Goal: Task Accomplishment & Management: Use online tool/utility

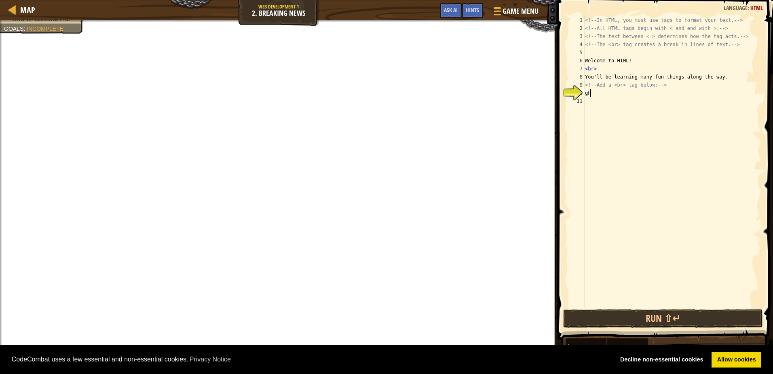
scroll to position [4, 0]
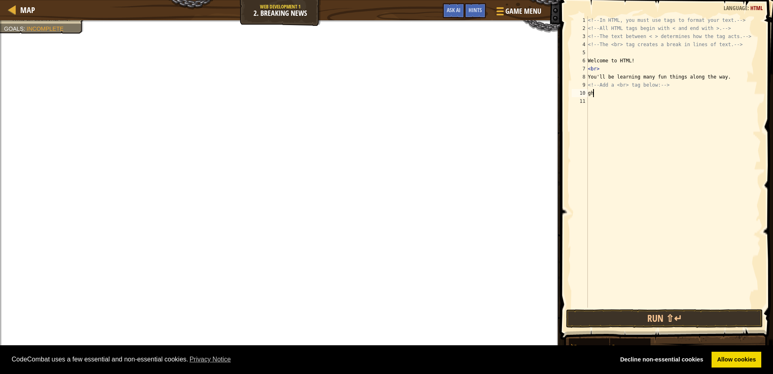
type textarea "g"
type textarea "<br>"
click at [641, 320] on button "Run ⇧↵" at bounding box center [664, 318] width 197 height 19
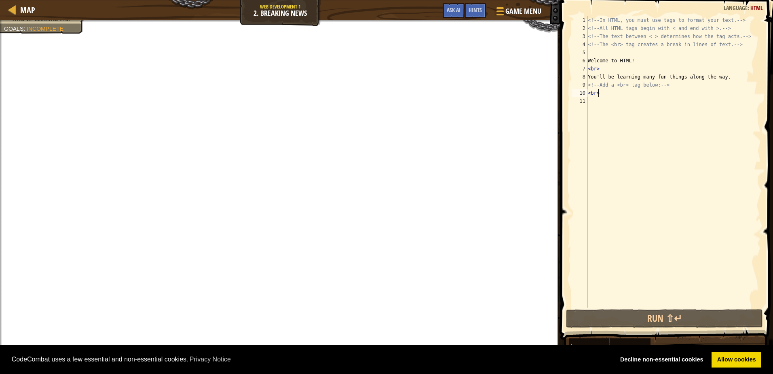
click at [617, 108] on div "<!-- In HTML, you must use tags to format your text. --> <!-- All HTML tags beg…" at bounding box center [674, 169] width 175 height 307
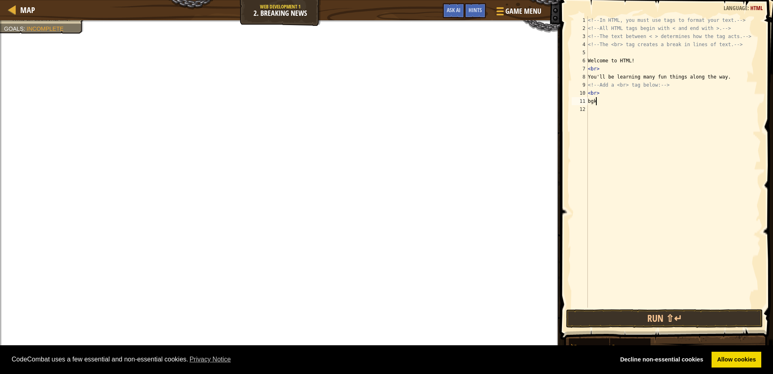
scroll to position [4, 0]
type textarea "b"
type textarea "nice"
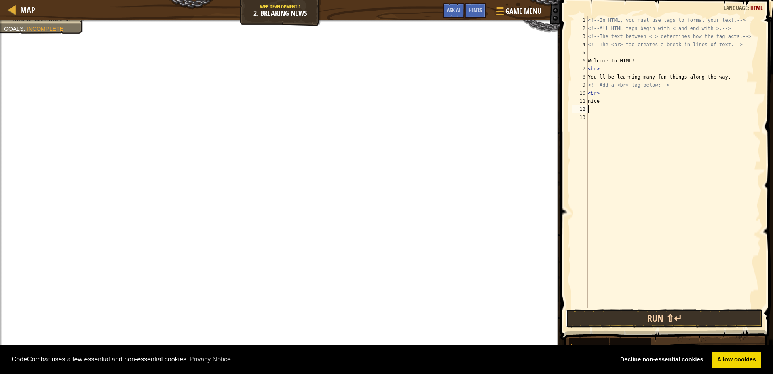
click at [668, 320] on button "Run ⇧↵" at bounding box center [664, 318] width 197 height 19
click at [680, 323] on button "Run ⇧↵" at bounding box center [664, 318] width 197 height 19
click at [647, 315] on button "Run ⇧↵" at bounding box center [664, 318] width 197 height 19
